Goal: Find specific page/section: Find specific page/section

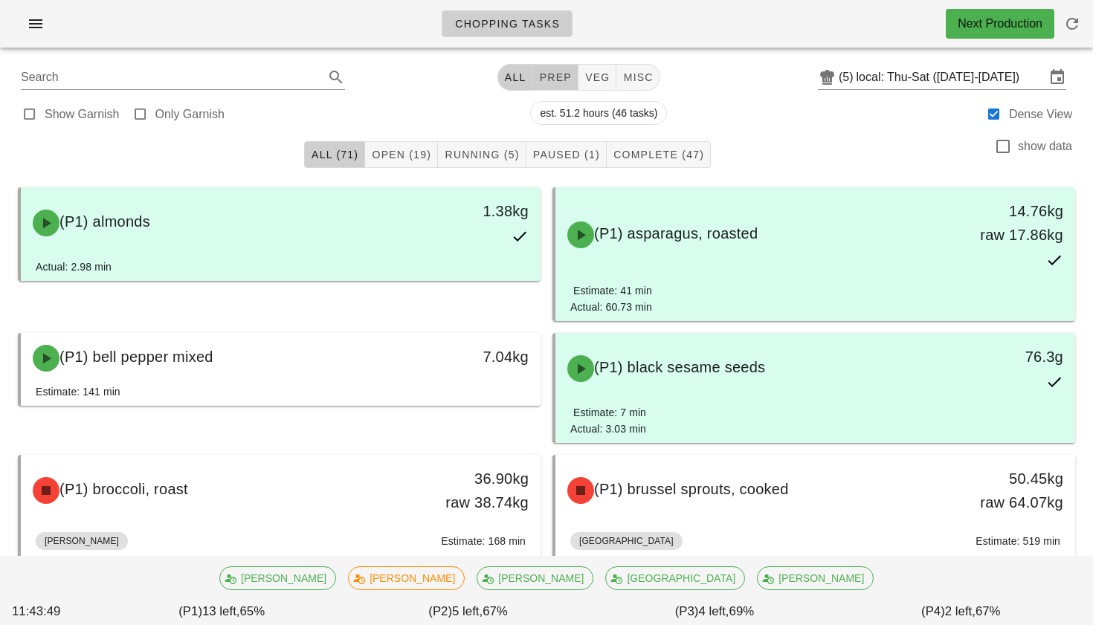
click at [542, 80] on span "prep" at bounding box center [555, 77] width 33 height 12
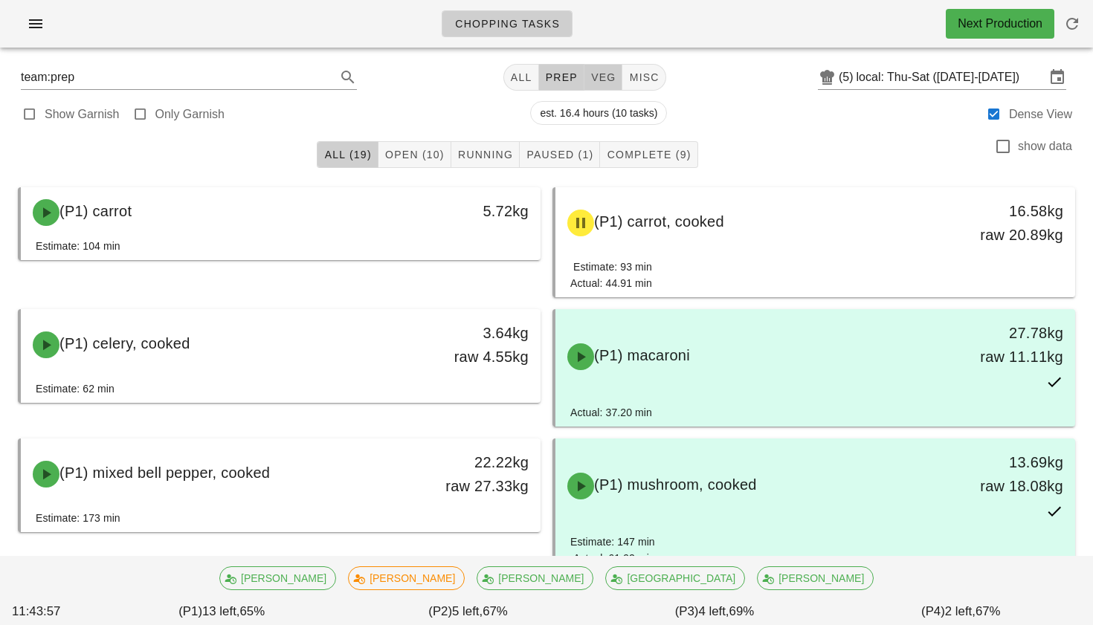
click at [599, 76] on span "veg" at bounding box center [603, 77] width 26 height 12
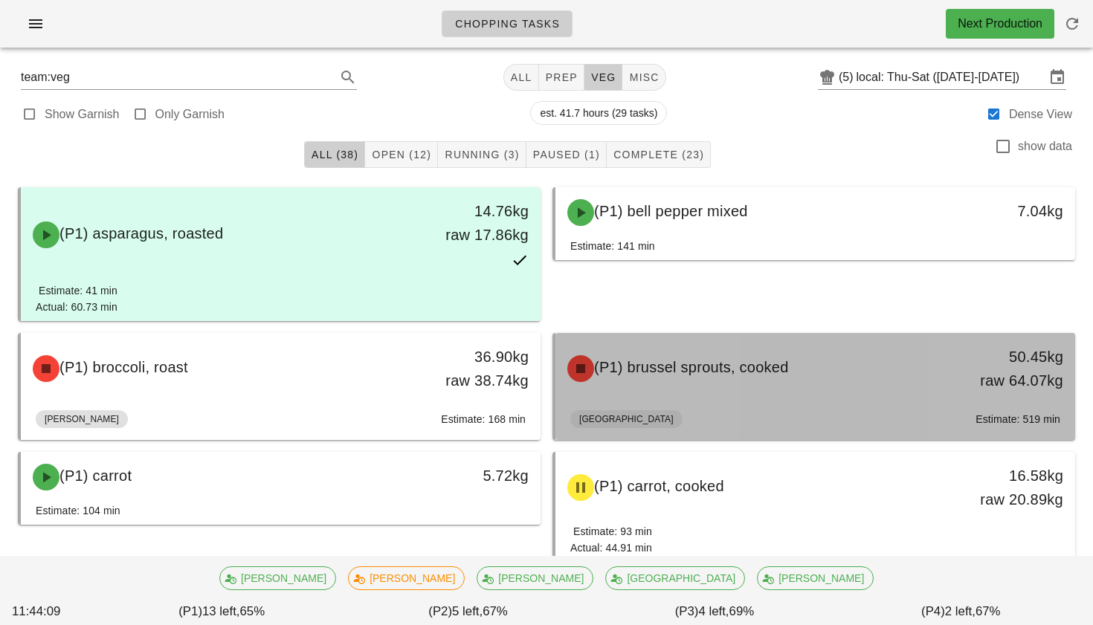
click at [709, 386] on div "(P1) brussel sprouts, cooked" at bounding box center [750, 368] width 385 height 45
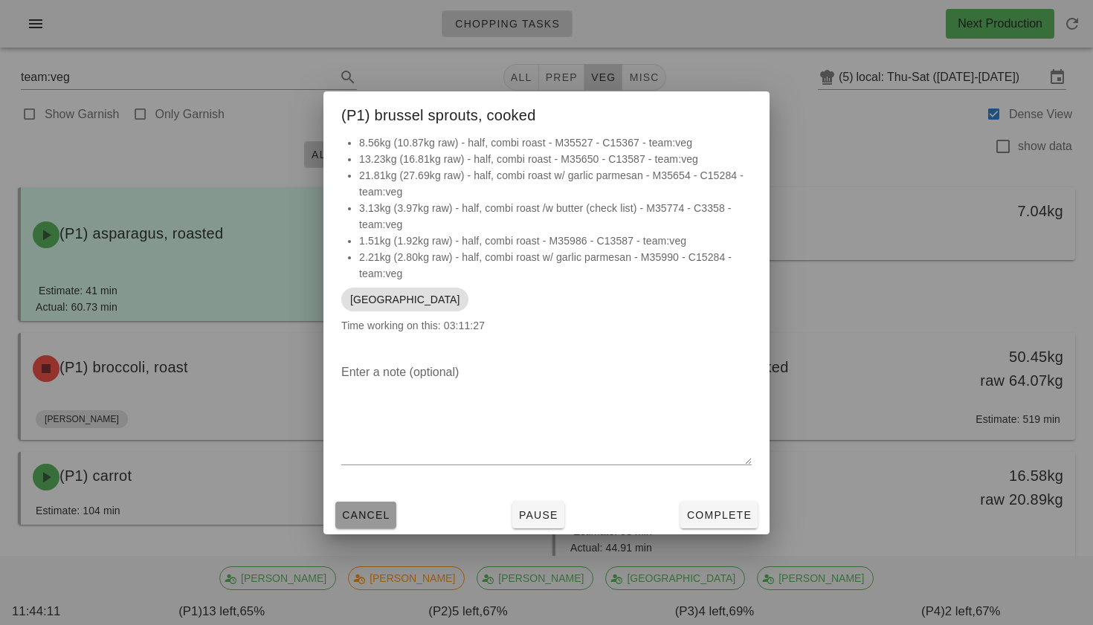
click at [381, 518] on span "Cancel" at bounding box center [365, 515] width 49 height 12
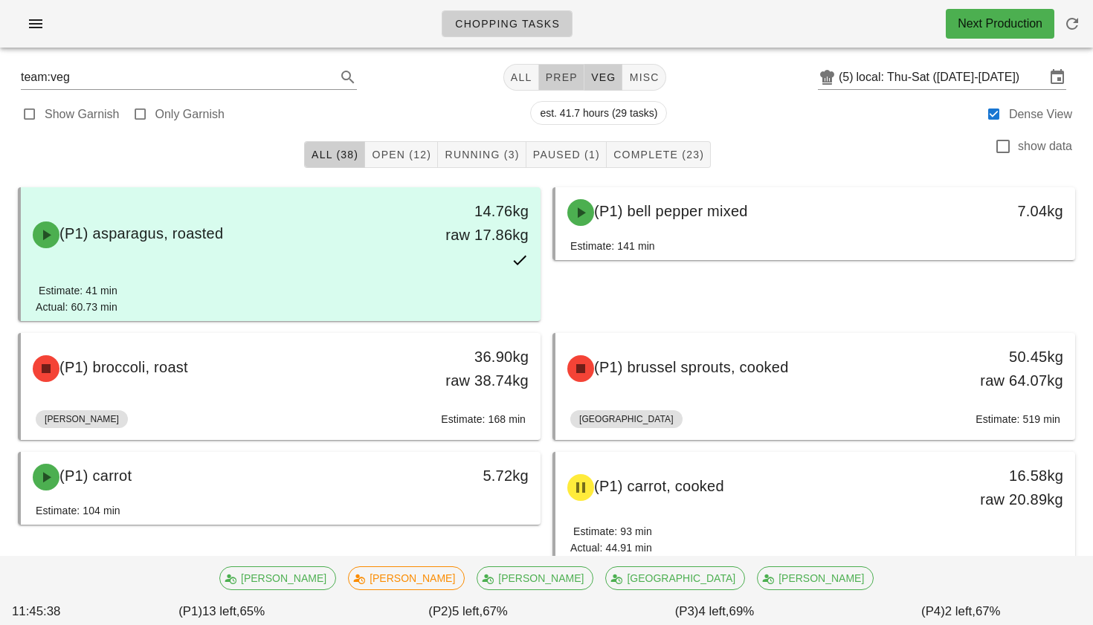
click at [550, 78] on span "prep" at bounding box center [561, 77] width 33 height 12
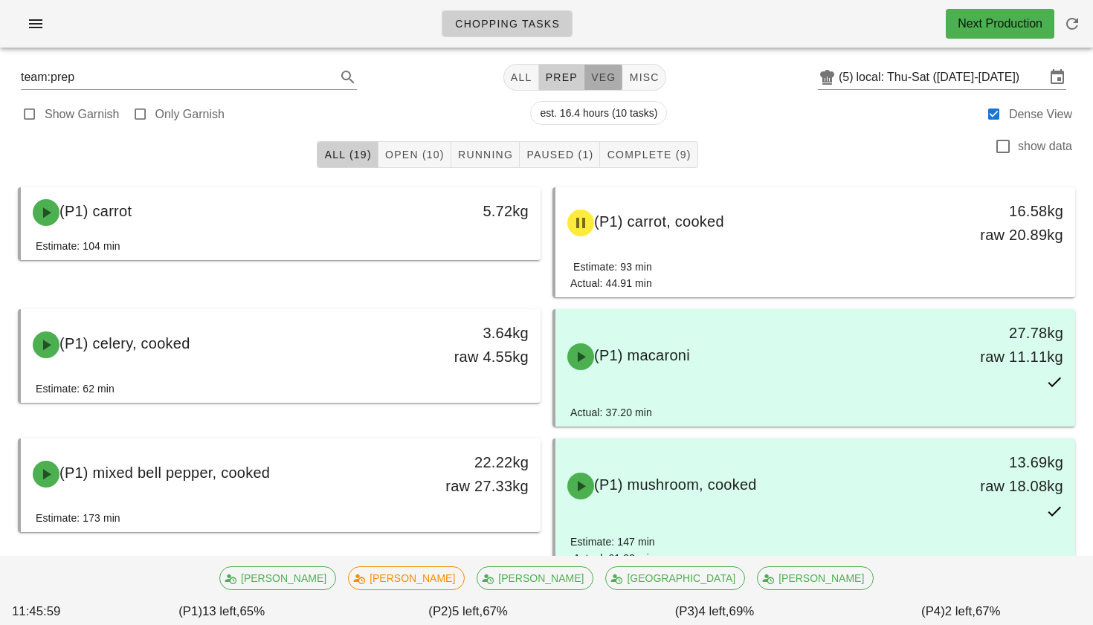
click at [590, 77] on span "veg" at bounding box center [603, 77] width 26 height 12
type input "team:veg"
